Goal: Information Seeking & Learning: Check status

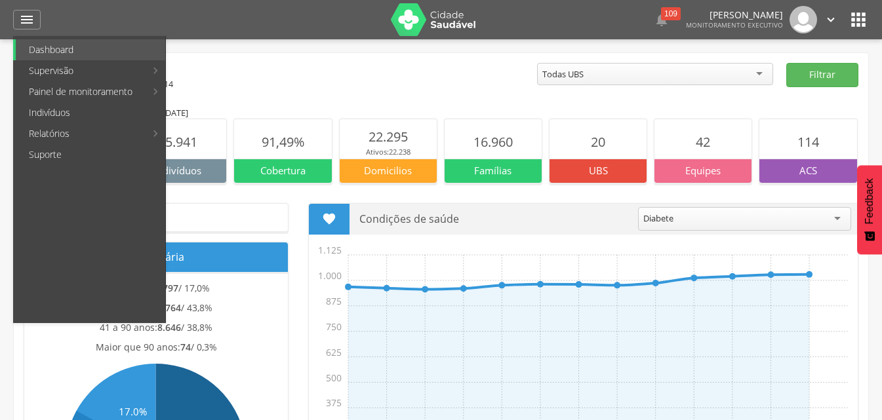
drag, startPoint x: 74, startPoint y: 131, endPoint x: 208, endPoint y: 56, distance: 154.1
click at [165, 123] on li "Relatórios Acompanhamento Personalizados Mapeamentos Abastecimento" at bounding box center [89, 133] width 152 height 21
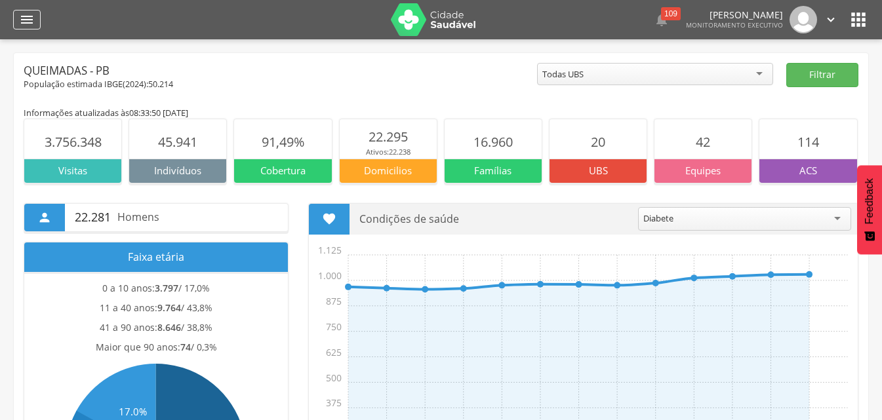
click at [24, 14] on icon "" at bounding box center [27, 20] width 16 height 16
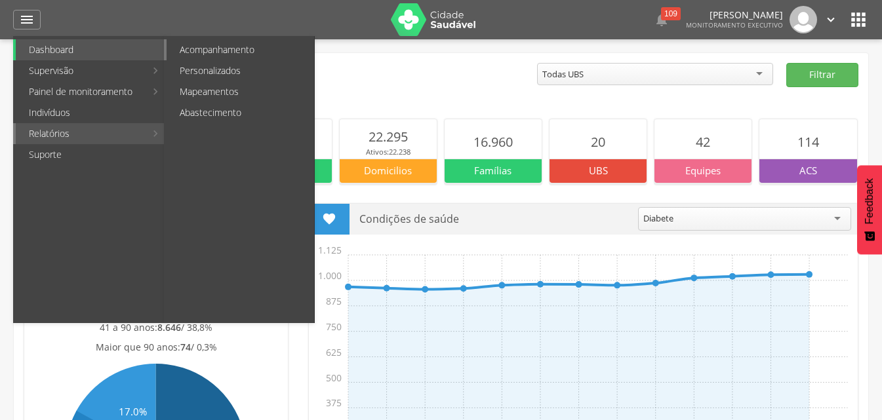
click at [206, 52] on link "Acompanhamento" at bounding box center [240, 49] width 147 height 21
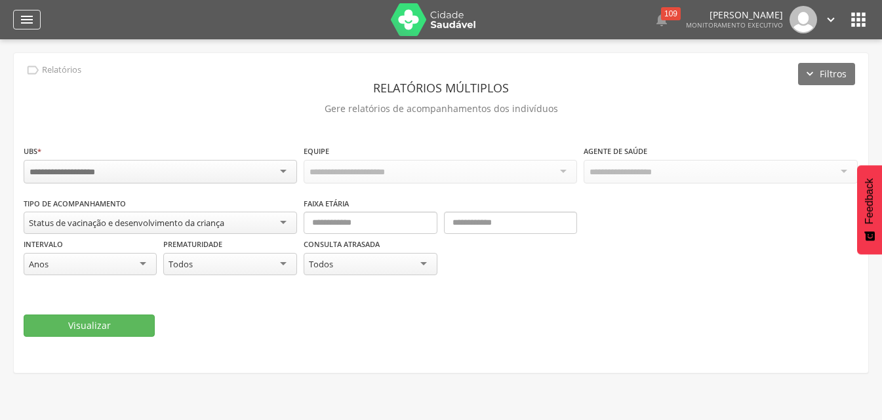
click at [33, 16] on icon "" at bounding box center [27, 20] width 16 height 16
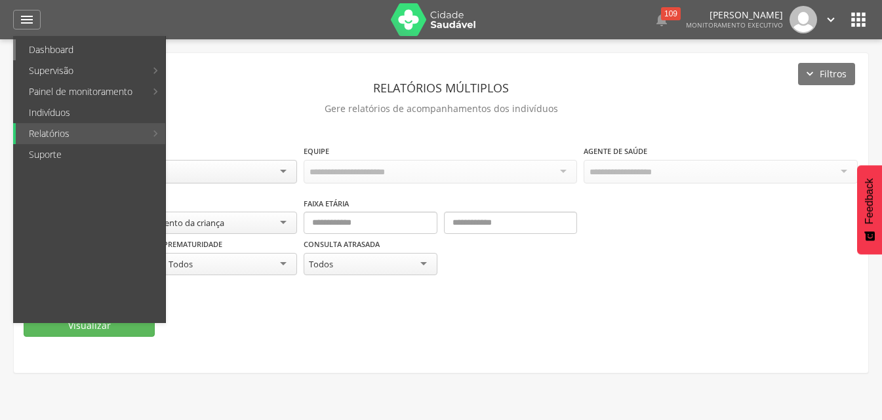
click at [43, 52] on link "Dashboard" at bounding box center [90, 49] width 149 height 21
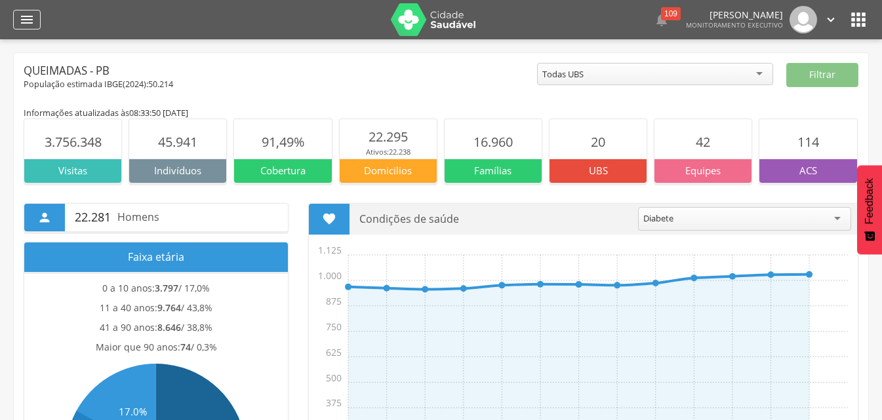
click at [28, 13] on icon "" at bounding box center [27, 20] width 16 height 16
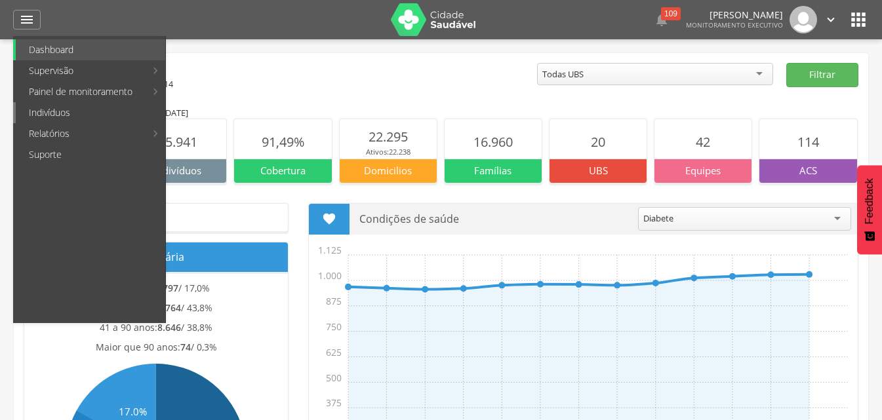
click at [41, 117] on link "Indivíduos" at bounding box center [90, 112] width 149 height 21
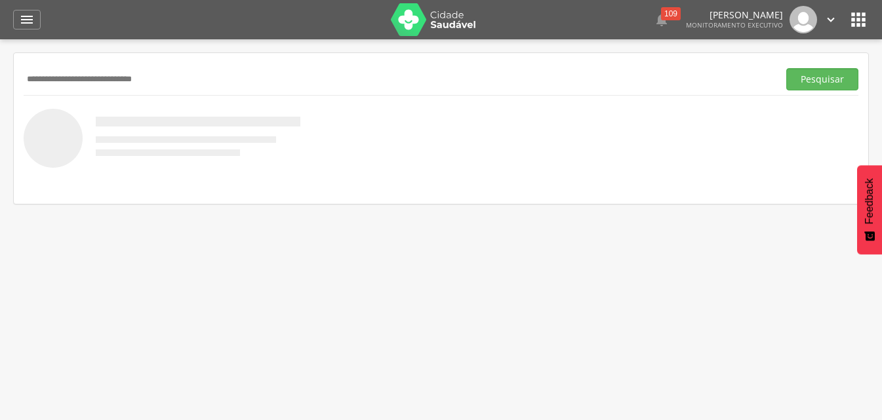
click at [786, 68] on button "Pesquisar" at bounding box center [822, 79] width 72 height 22
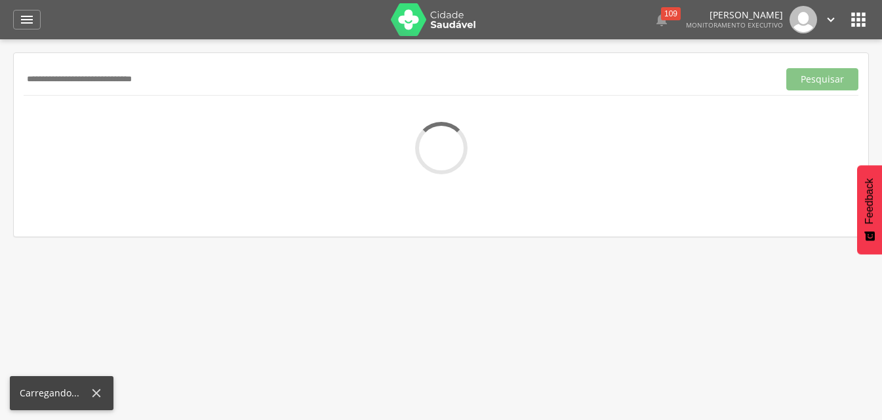
click at [83, 81] on input "**********" at bounding box center [398, 79] width 749 height 22
click at [87, 82] on input "**********" at bounding box center [398, 79] width 749 height 22
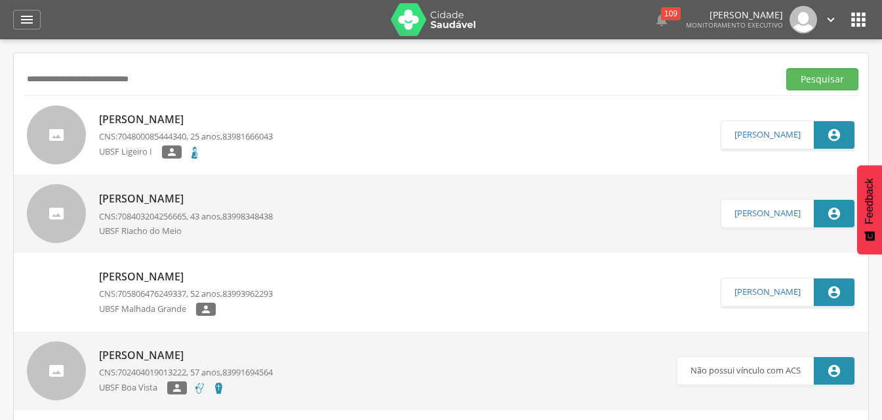
click at [220, 84] on input "**********" at bounding box center [398, 79] width 749 height 22
type input "**********"
click at [786, 68] on button "Pesquisar" at bounding box center [822, 79] width 72 height 22
click at [223, 130] on p "CNS: 704800085444340 , 25 anos, 83981666043" at bounding box center [186, 136] width 174 height 12
type input "**********"
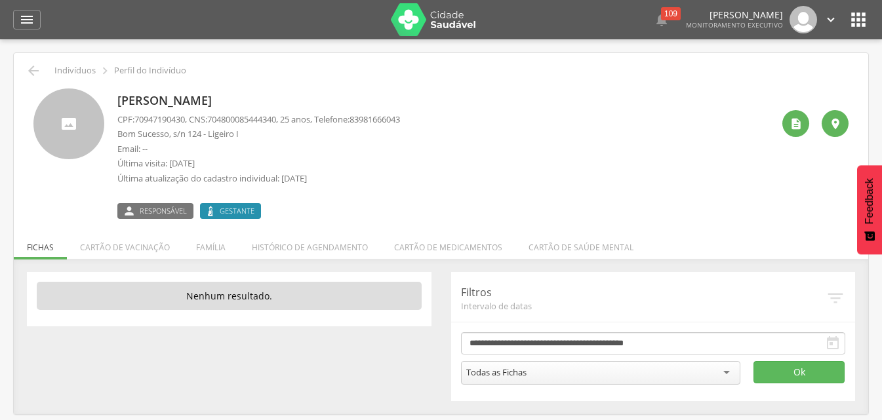
scroll to position [39, 0]
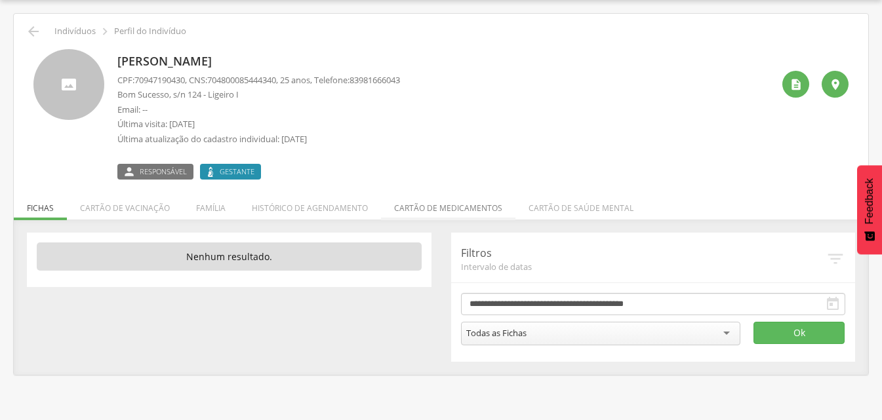
click at [408, 214] on li "Cartão de medicamentos" at bounding box center [448, 204] width 134 height 31
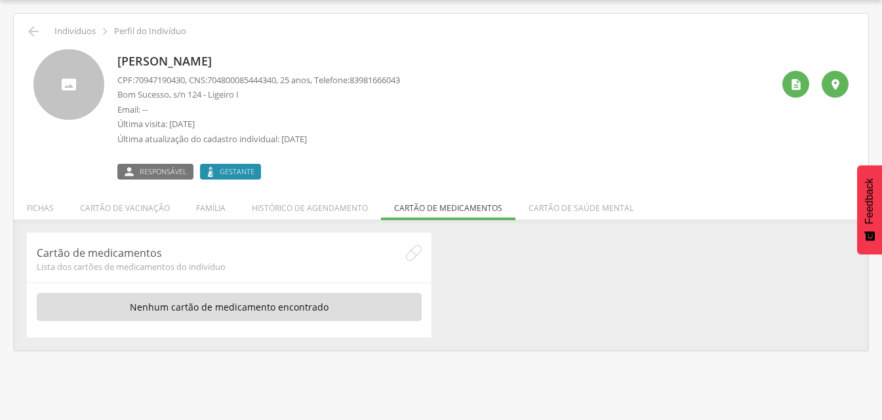
drag, startPoint x: 102, startPoint y: 198, endPoint x: 94, endPoint y: 199, distance: 7.2
click at [100, 198] on li "Cartão de vacinação" at bounding box center [125, 204] width 116 height 31
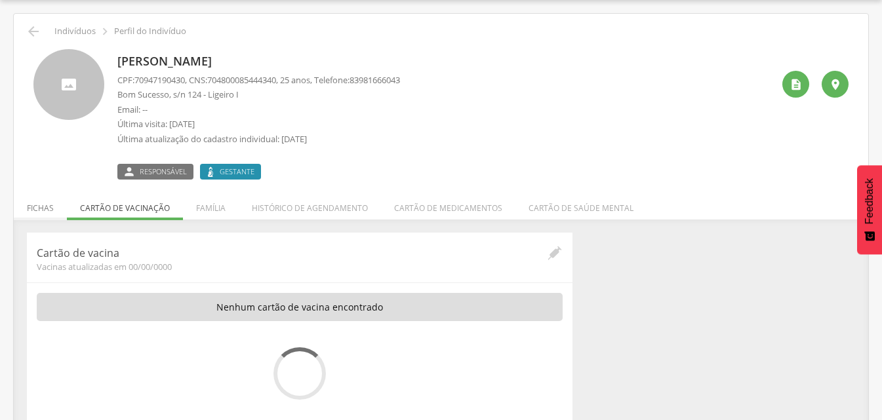
click at [51, 205] on li "Fichas" at bounding box center [40, 204] width 53 height 31
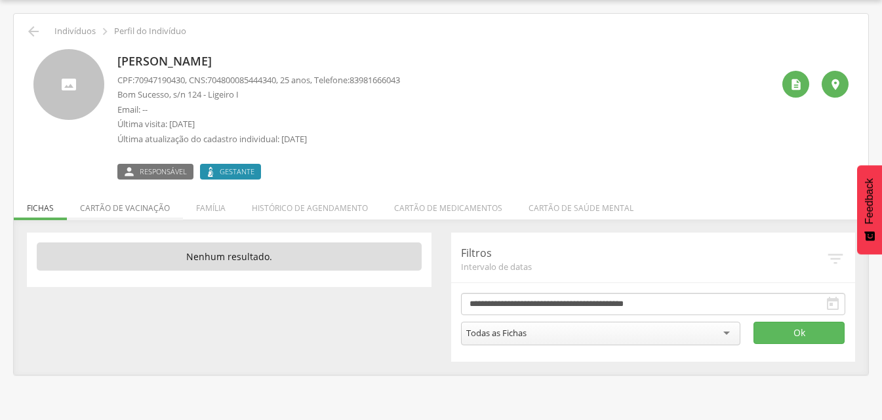
click at [162, 209] on li "Cartão de vacinação" at bounding box center [125, 204] width 116 height 31
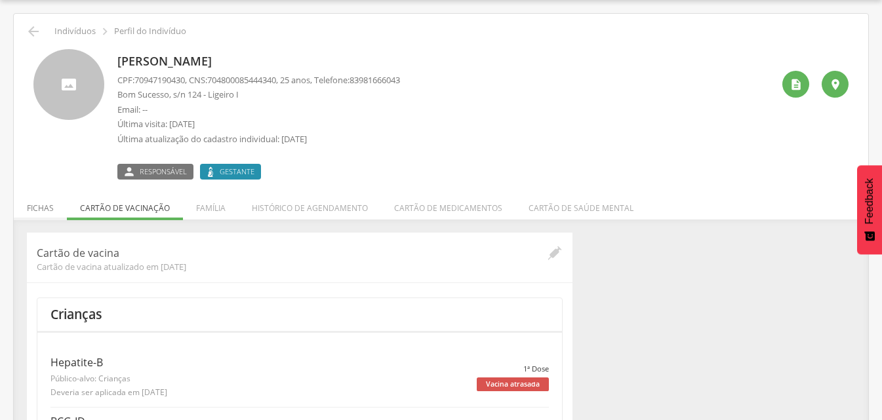
click at [51, 208] on li "Fichas" at bounding box center [40, 204] width 53 height 31
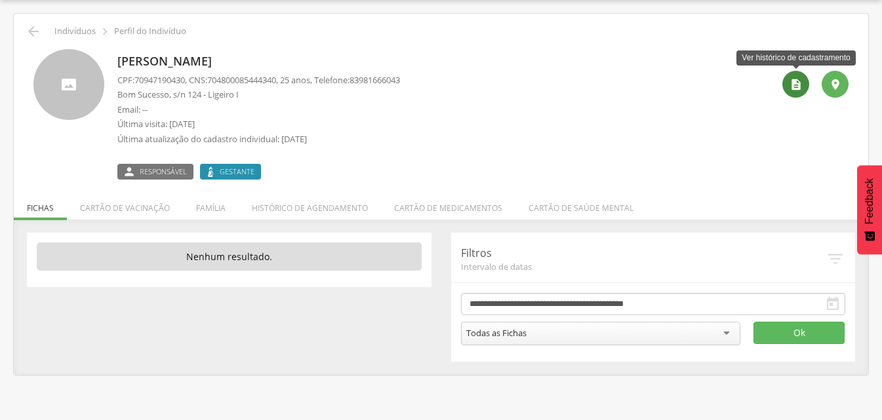
click at [785, 88] on div "" at bounding box center [795, 84] width 27 height 27
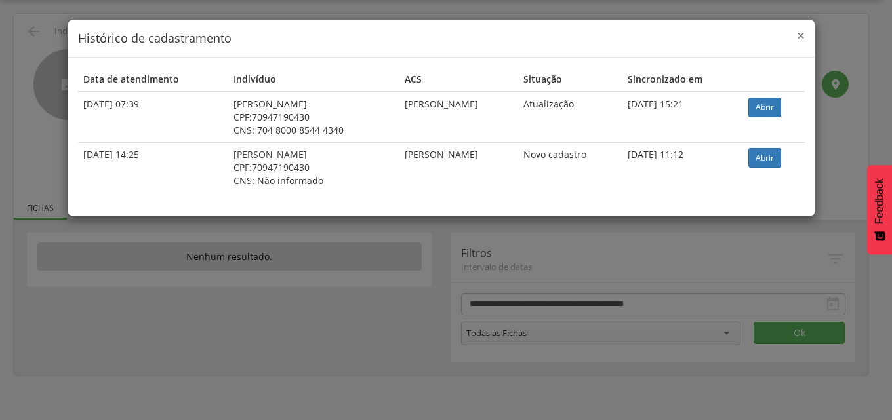
click at [797, 35] on span "×" at bounding box center [800, 35] width 8 height 18
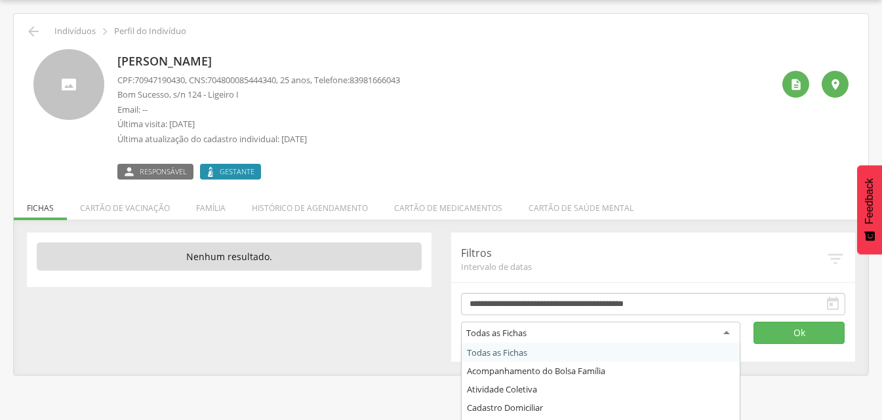
click at [674, 332] on div "Todas as Fichas" at bounding box center [601, 334] width 280 height 24
click at [542, 294] on form "**********" at bounding box center [653, 319] width 385 height 52
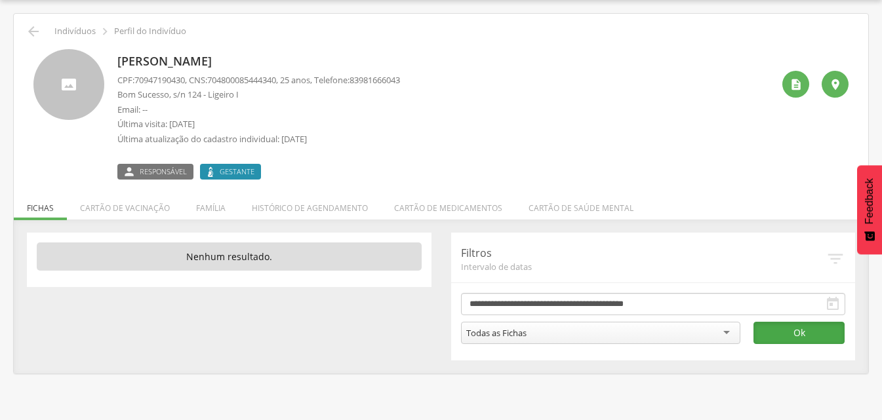
click at [775, 340] on button "Ok" at bounding box center [798, 333] width 91 height 22
click at [581, 335] on div "Todas as Fichas" at bounding box center [601, 333] width 280 height 22
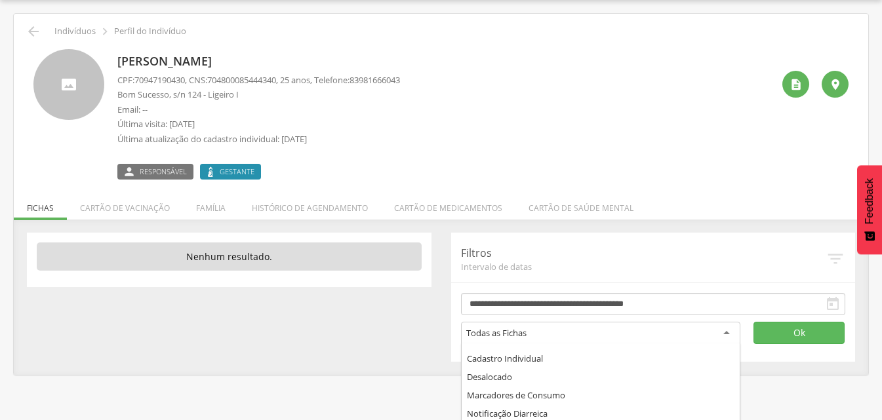
scroll to position [71, 0]
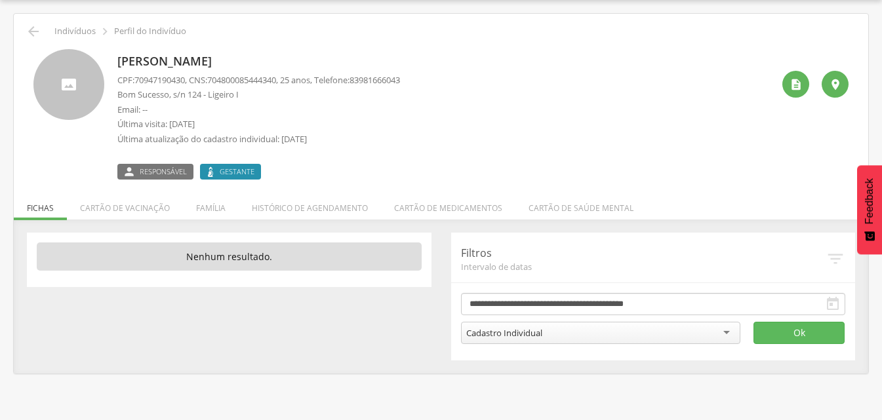
click at [793, 344] on div "**********" at bounding box center [653, 297] width 404 height 128
click at [793, 334] on button "Ok" at bounding box center [798, 333] width 91 height 22
click at [724, 336] on div "Cadastro Individual" at bounding box center [601, 333] width 280 height 22
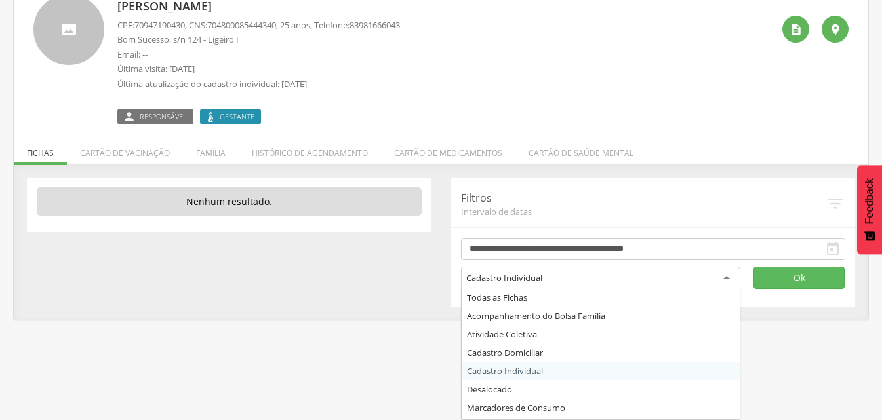
scroll to position [39, 0]
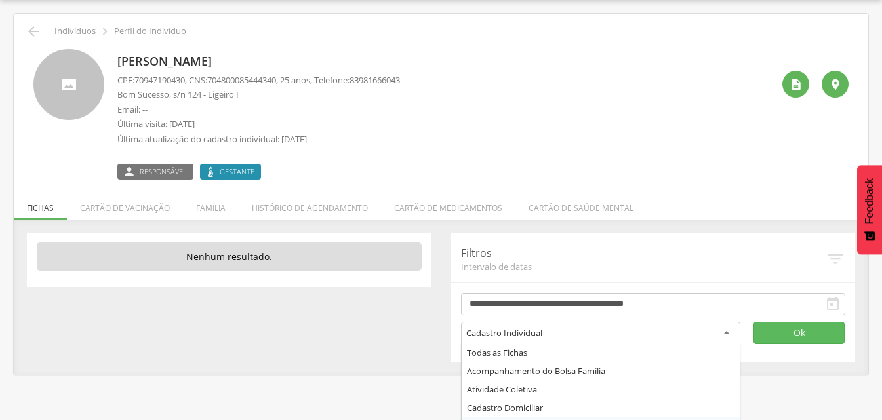
click at [539, 368] on div "5 Nenhum outro membro da família cadastrado. [PERSON_NAME] CNS: 703402472645800…" at bounding box center [441, 304] width 854 height 142
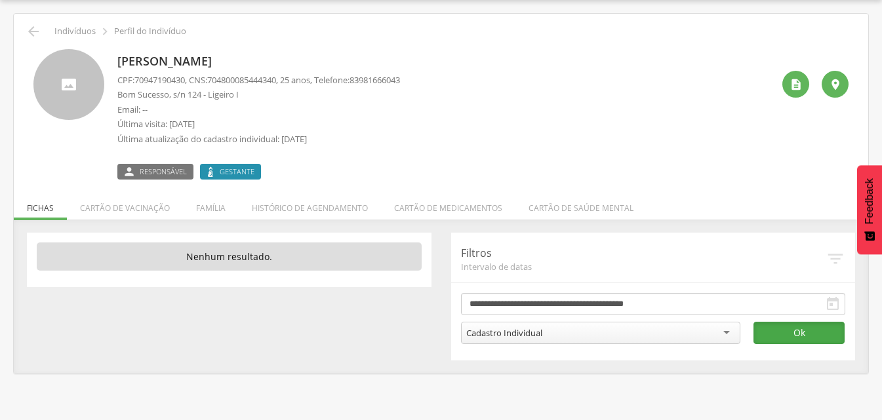
click at [780, 336] on button "Ok" at bounding box center [798, 333] width 91 height 22
click at [123, 201] on li "Cartão de vacinação" at bounding box center [125, 204] width 116 height 31
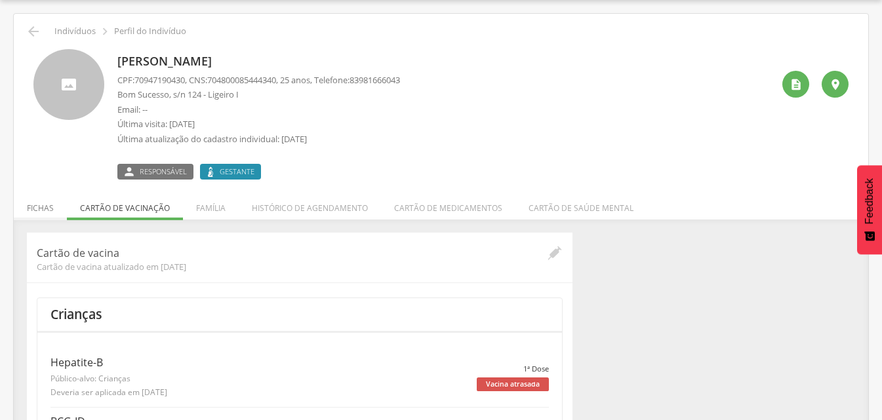
click at [50, 203] on li "Fichas" at bounding box center [40, 204] width 53 height 31
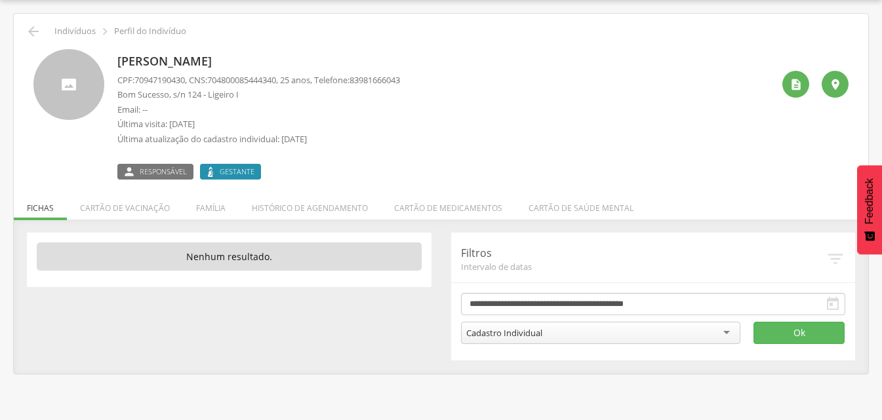
click at [233, 176] on span "Gestante" at bounding box center [237, 172] width 35 height 10
click at [282, 212] on li "Histórico de agendamento" at bounding box center [310, 204] width 142 height 31
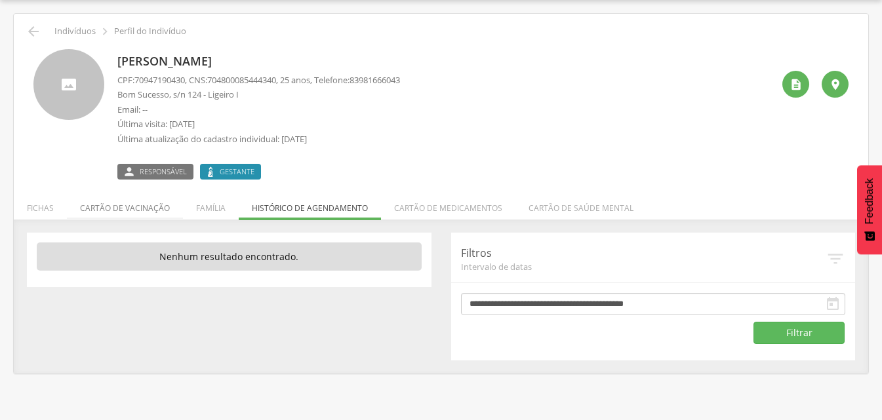
drag, startPoint x: 221, startPoint y: 212, endPoint x: 180, endPoint y: 214, distance: 41.3
click at [214, 214] on li "Família" at bounding box center [211, 204] width 56 height 31
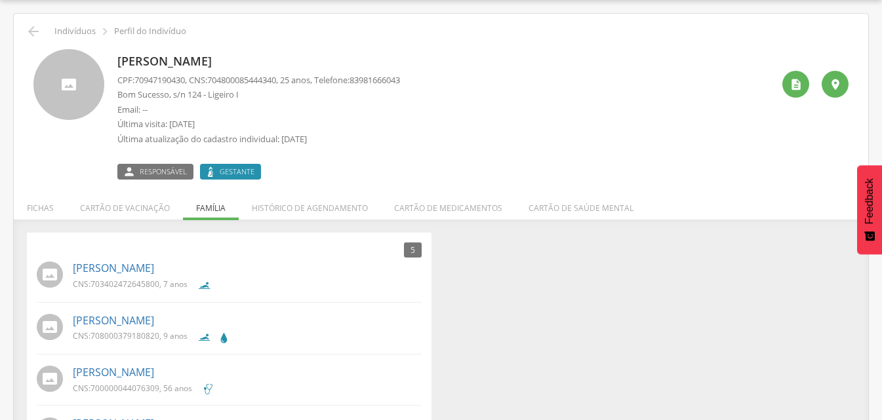
drag, startPoint x: 137, startPoint y: 214, endPoint x: 125, endPoint y: 207, distance: 13.8
click at [134, 213] on li "Cartão de vacinação" at bounding box center [125, 204] width 116 height 31
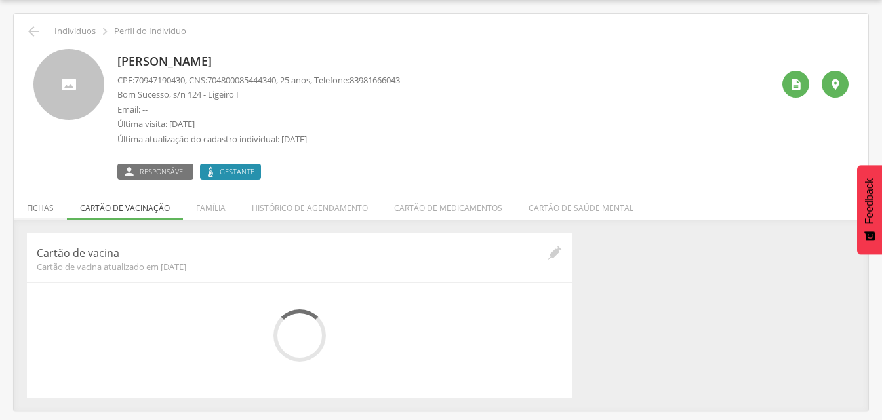
click at [48, 209] on li "Fichas" at bounding box center [40, 204] width 53 height 31
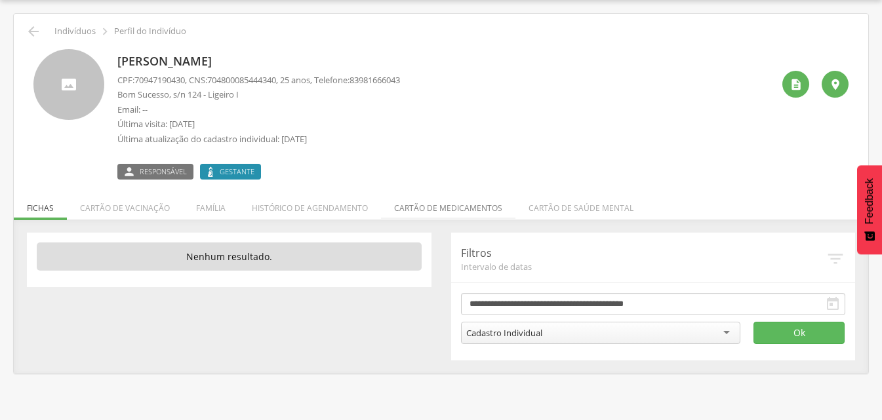
drag, startPoint x: 579, startPoint y: 206, endPoint x: 495, endPoint y: 209, distance: 84.0
click at [573, 206] on li "Cartão de saúde mental" at bounding box center [580, 204] width 131 height 31
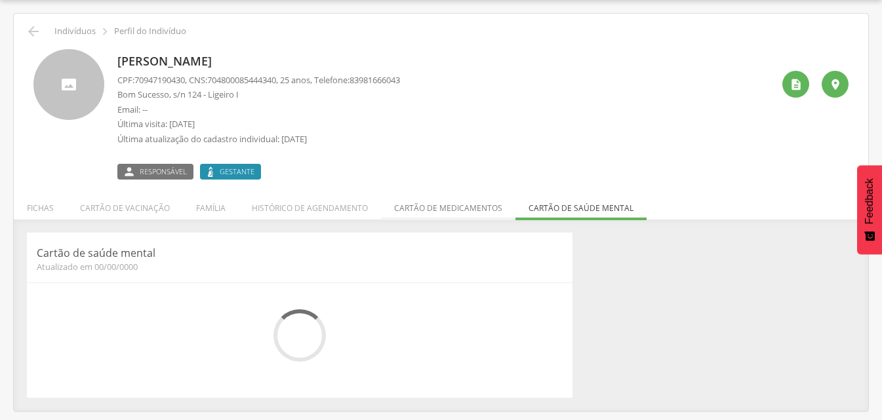
drag, startPoint x: 444, startPoint y: 212, endPoint x: 205, endPoint y: 250, distance: 242.3
click at [443, 213] on li "Cartão de medicamentos" at bounding box center [448, 204] width 134 height 31
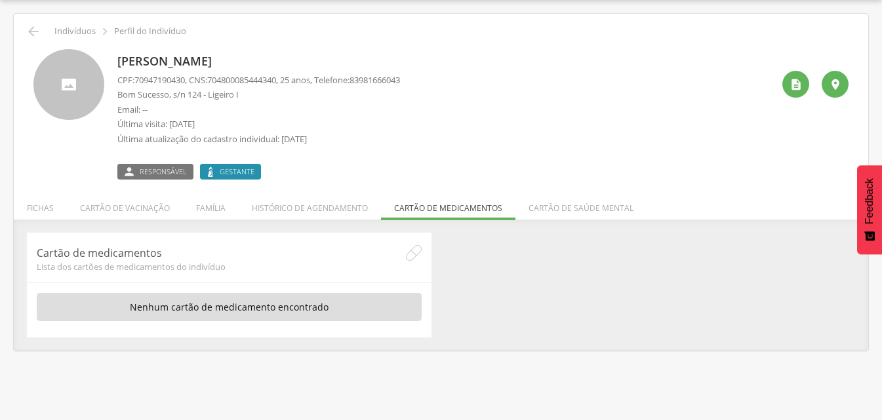
drag, startPoint x: 134, startPoint y: 210, endPoint x: 100, endPoint y: 210, distance: 34.1
click at [132, 210] on li "Cartão de vacinação" at bounding box center [125, 204] width 116 height 31
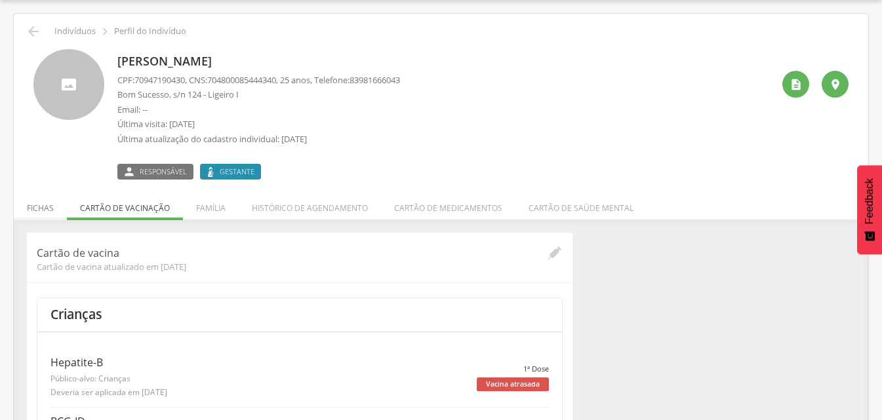
click at [55, 208] on li "Fichas" at bounding box center [40, 204] width 53 height 31
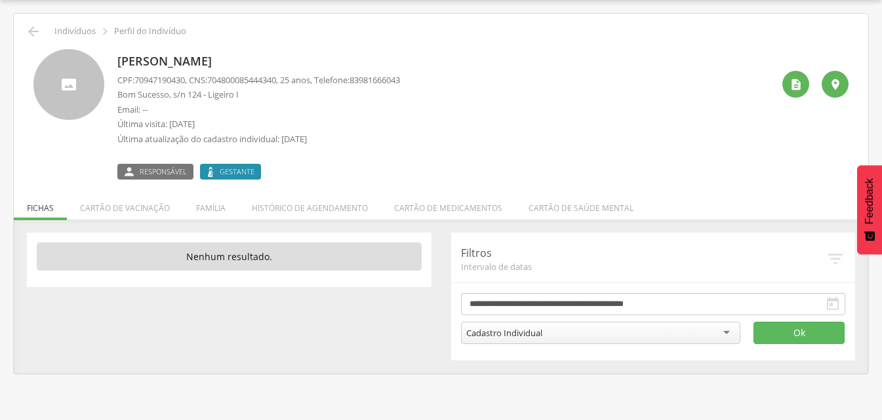
click at [793, 69] on div " " at bounding box center [810, 114] width 76 height 130
click at [793, 78] on icon "" at bounding box center [795, 84] width 13 height 13
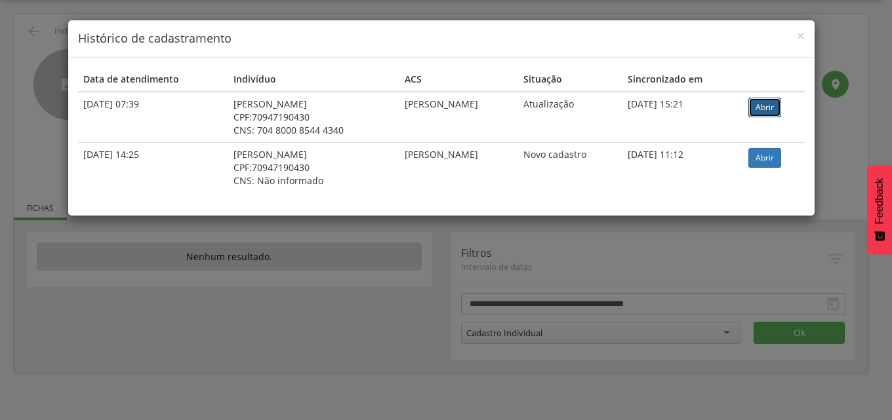
click at [780, 103] on link "Abrir" at bounding box center [764, 108] width 33 height 20
click at [801, 32] on span "×" at bounding box center [800, 35] width 8 height 18
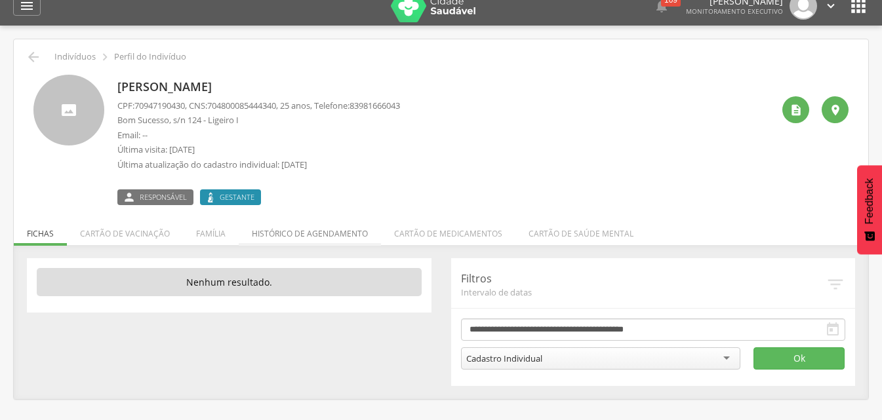
scroll to position [0, 0]
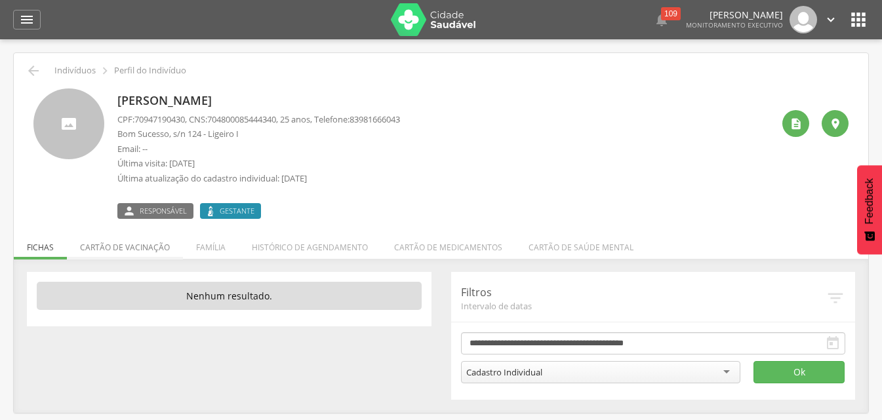
click at [142, 249] on li "Cartão de vacinação" at bounding box center [125, 244] width 116 height 31
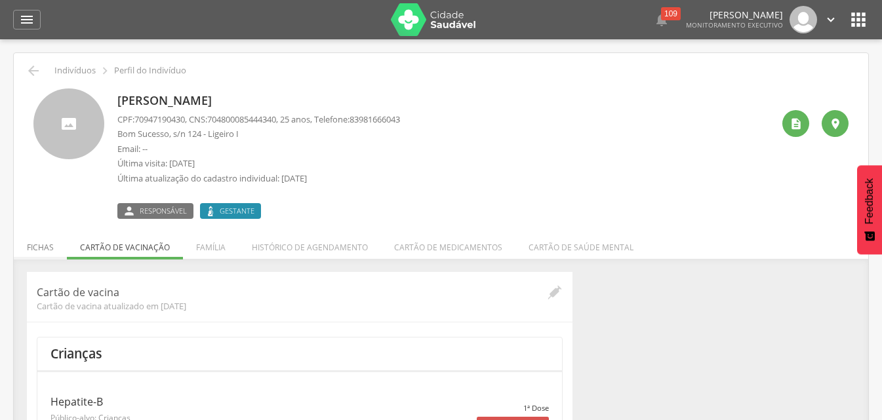
click at [41, 246] on li "Fichas" at bounding box center [40, 244] width 53 height 31
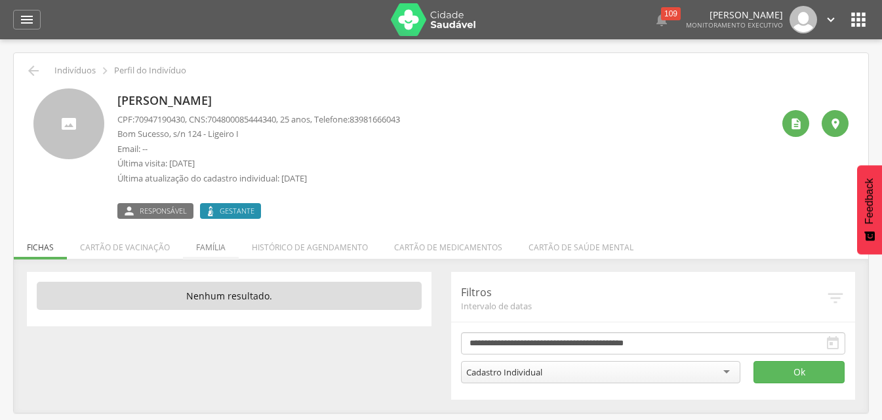
click at [206, 249] on li "Família" at bounding box center [211, 244] width 56 height 31
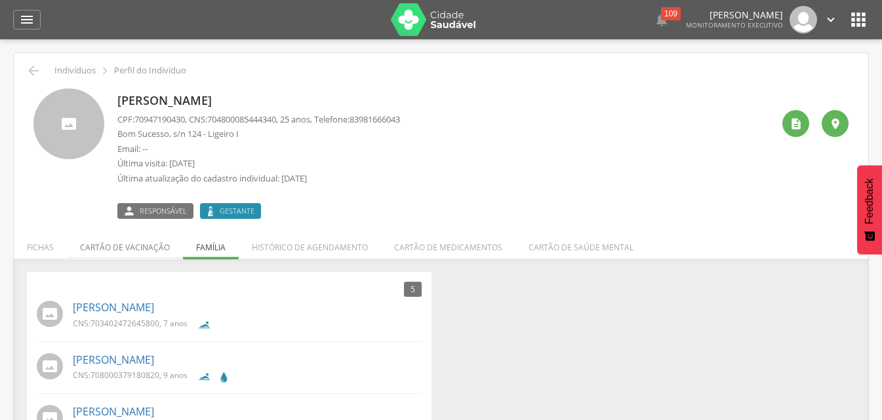
click at [125, 251] on li "Cartão de vacinação" at bounding box center [125, 244] width 116 height 31
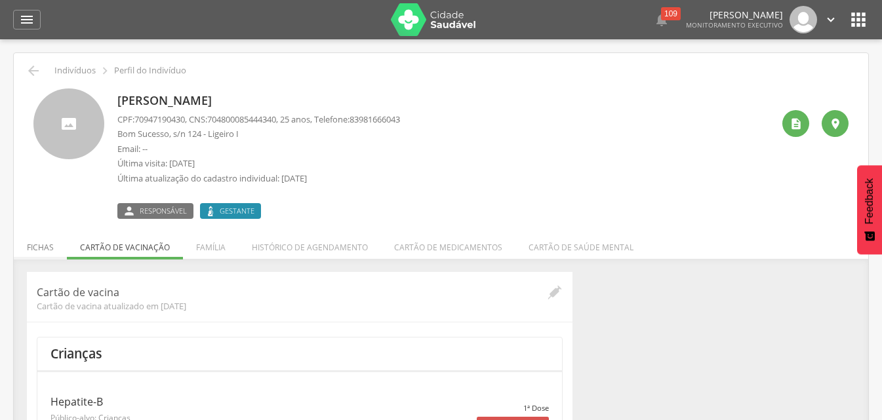
click at [49, 249] on li "Fichas" at bounding box center [40, 244] width 53 height 31
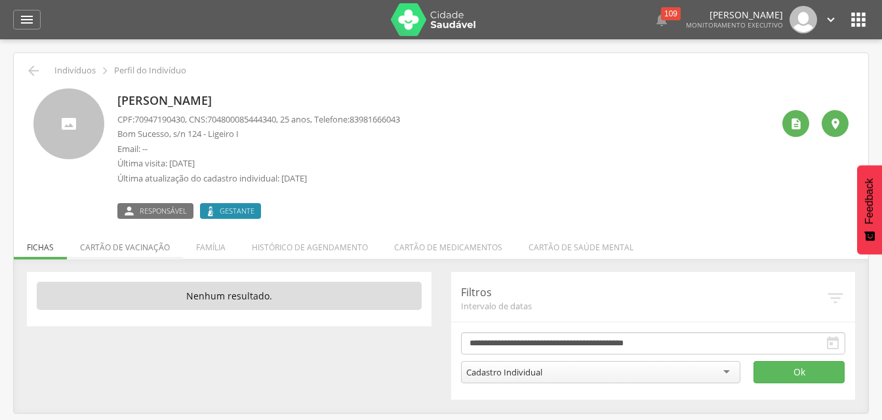
click at [115, 244] on li "Cartão de vacinação" at bounding box center [125, 244] width 116 height 31
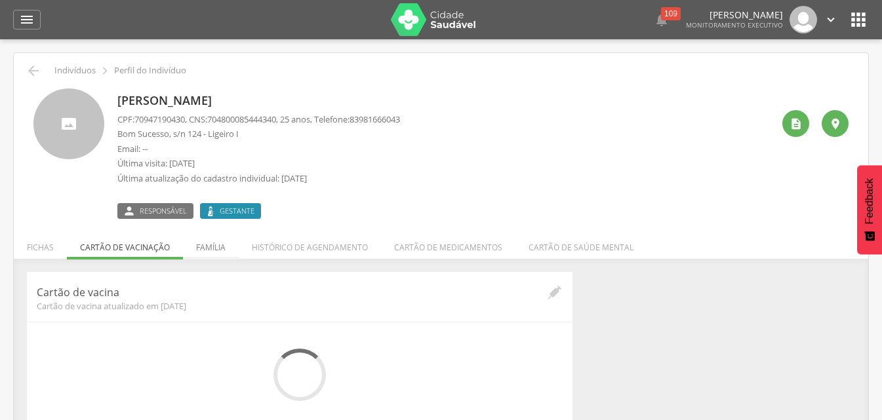
click at [198, 244] on li "Família" at bounding box center [211, 244] width 56 height 31
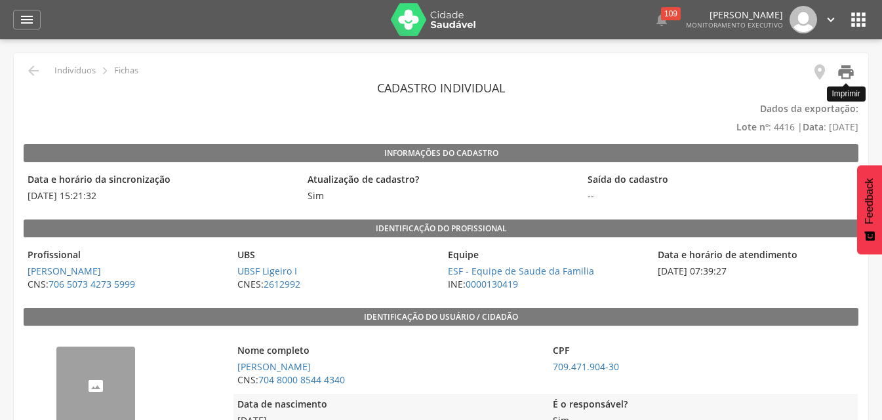
click at [850, 71] on icon "" at bounding box center [845, 72] width 18 height 18
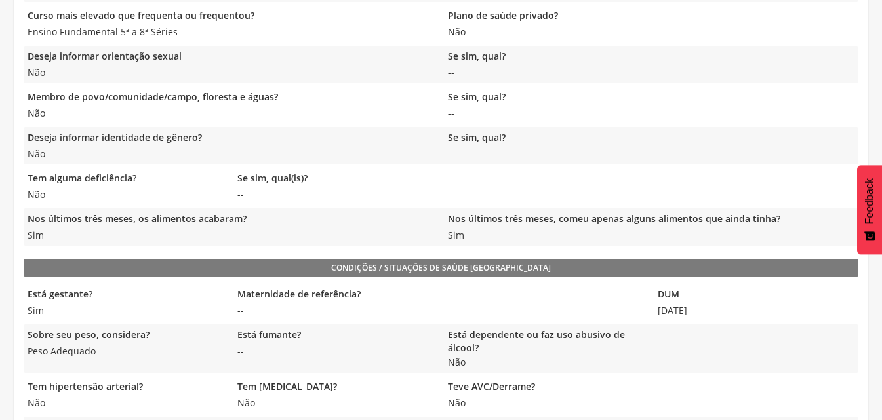
scroll to position [684, 0]
